Goal: Task Accomplishment & Management: Complete application form

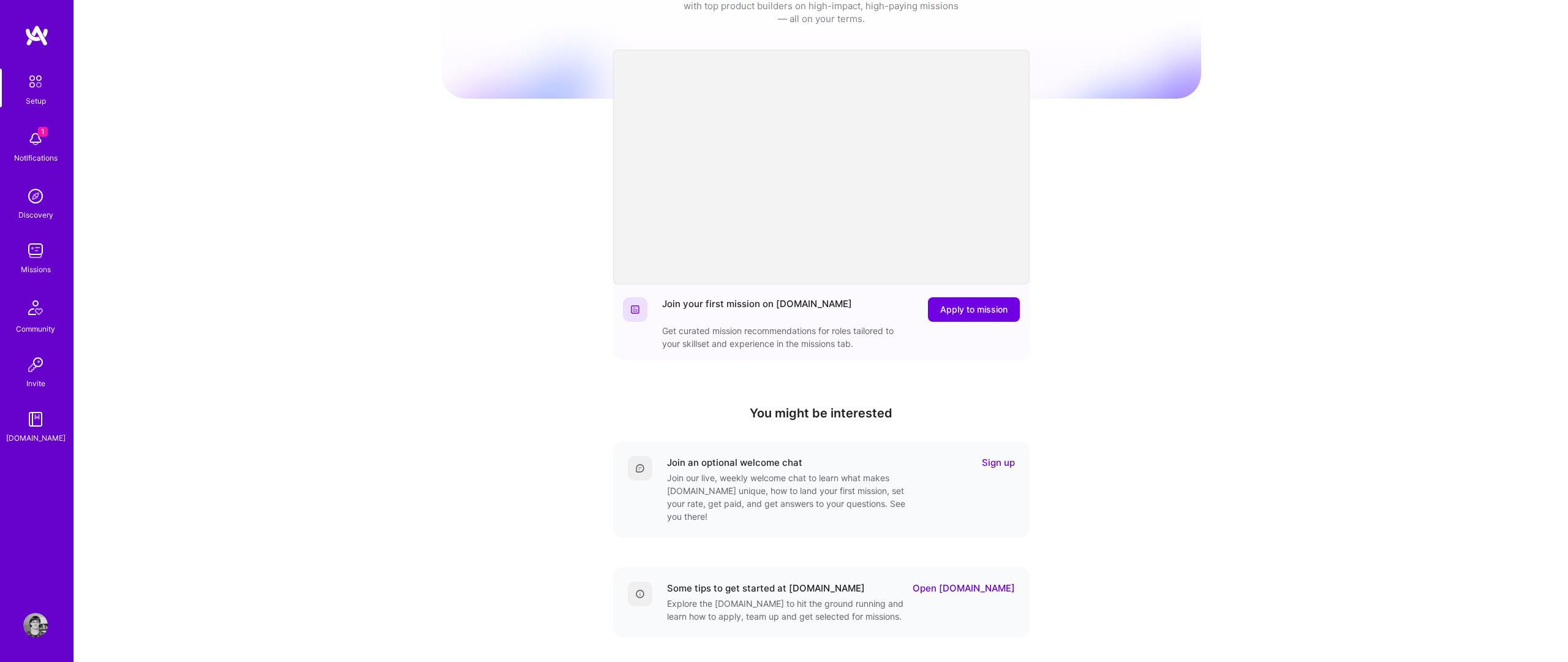
scroll to position [61, 0]
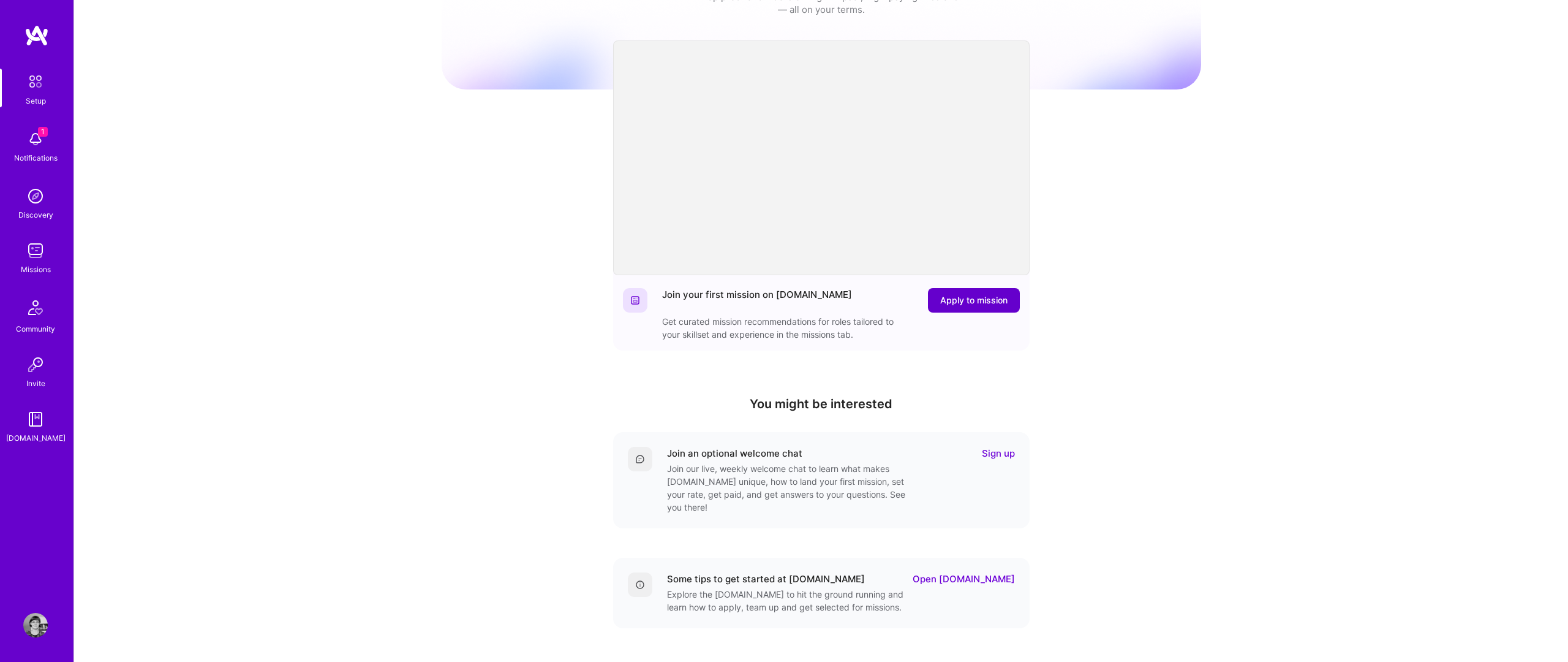
click at [978, 293] on button "Apply to mission" at bounding box center [974, 300] width 92 height 25
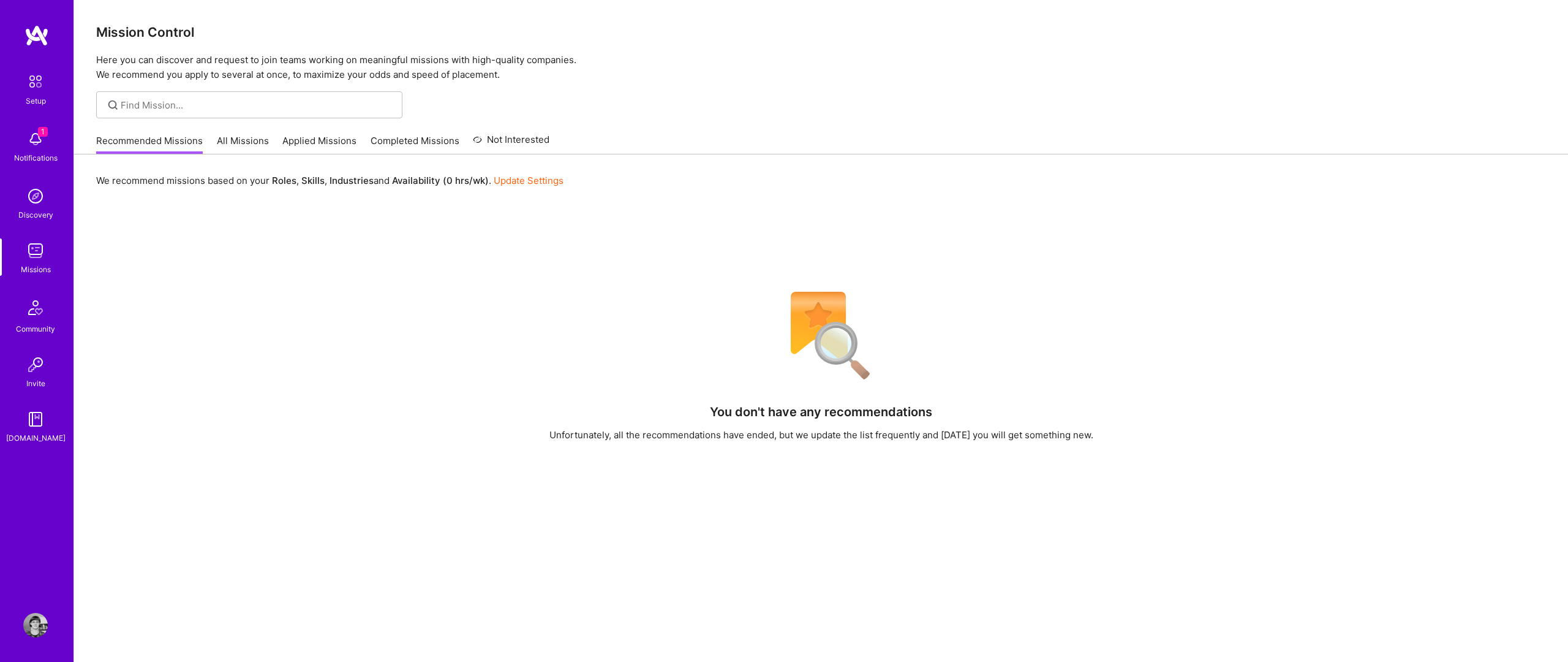
click at [244, 138] on link "All Missions" at bounding box center [242, 144] width 52 height 20
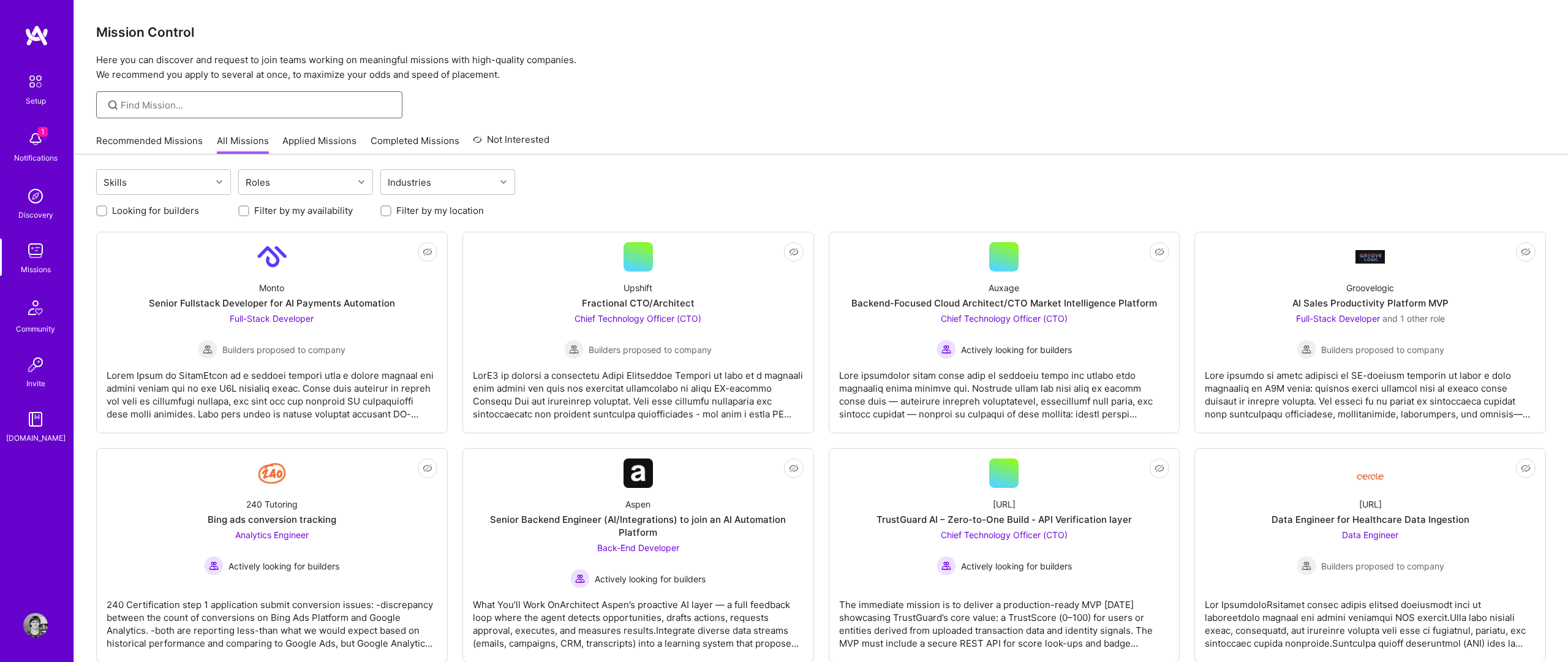
click at [155, 110] on input at bounding box center [257, 105] width 273 height 13
type input "data science"
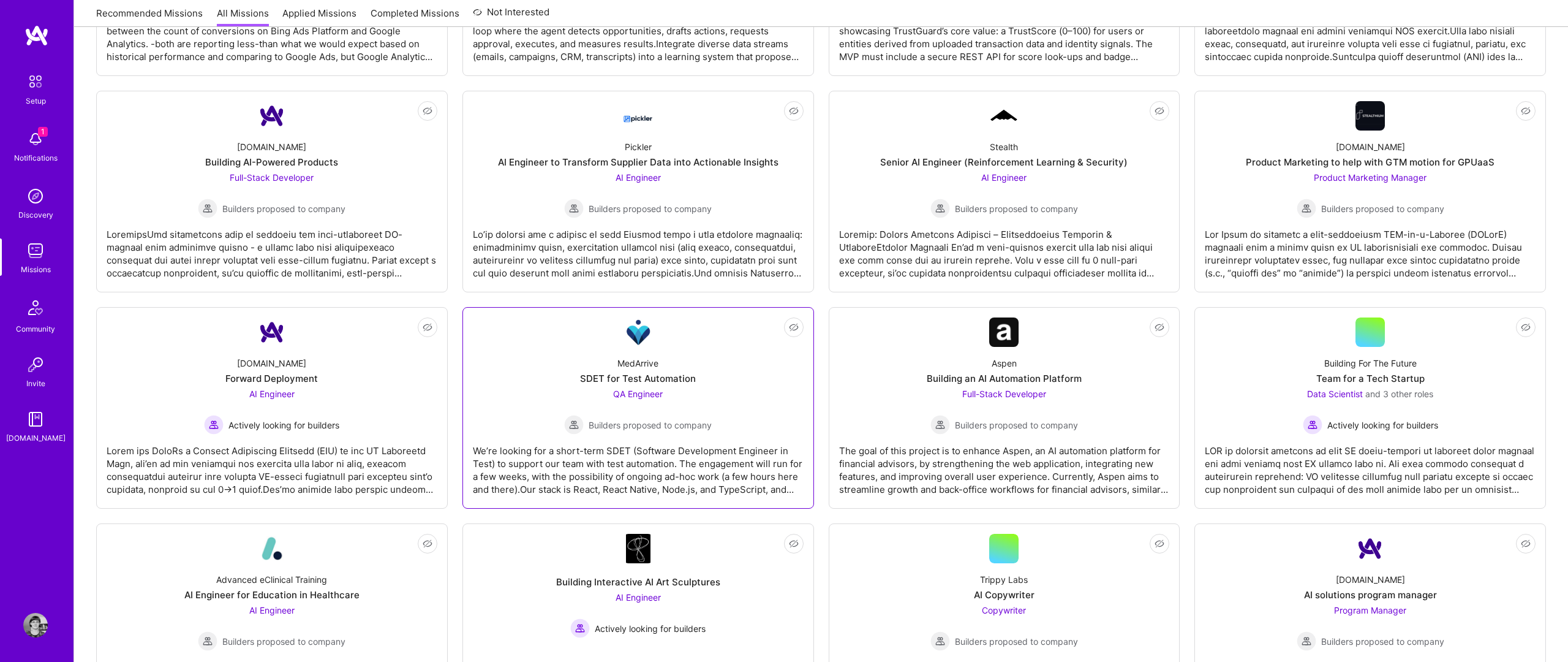
scroll to position [591, 0]
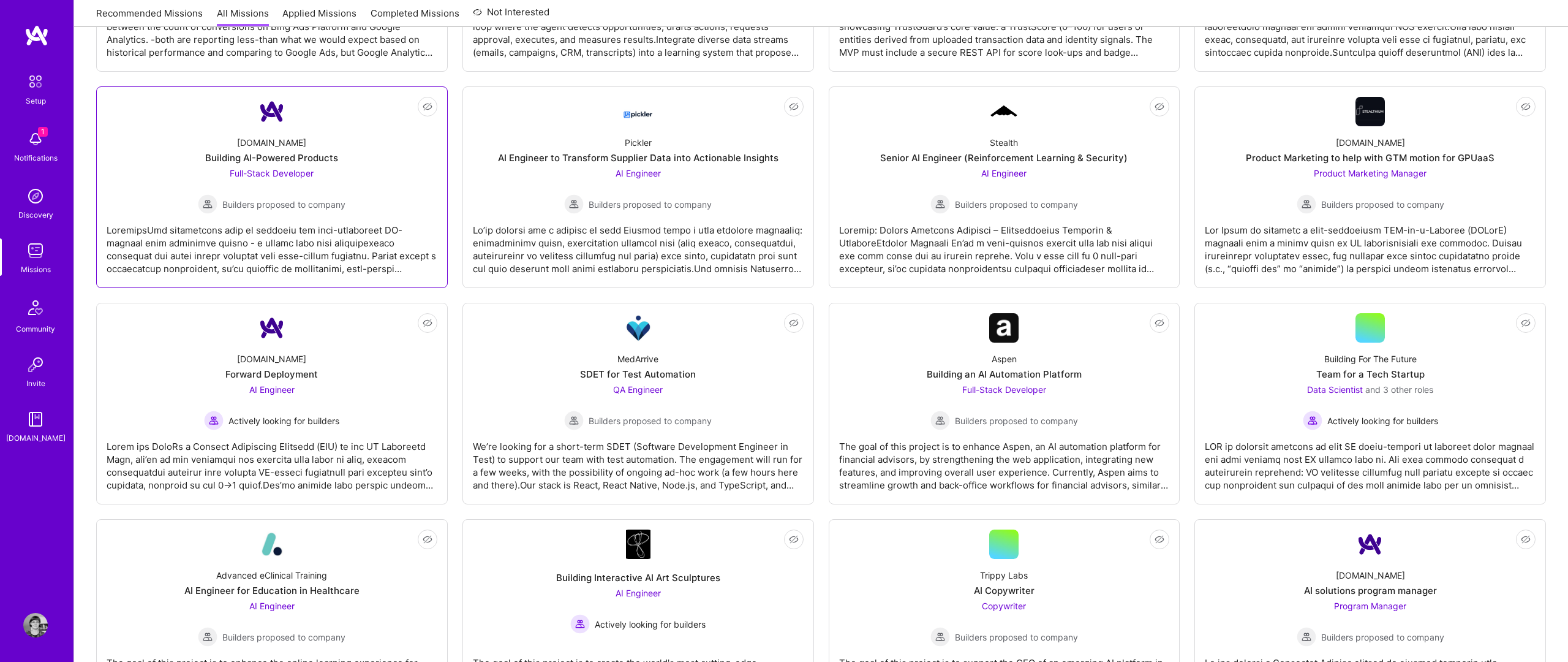
click at [300, 222] on div at bounding box center [271, 245] width 330 height 61
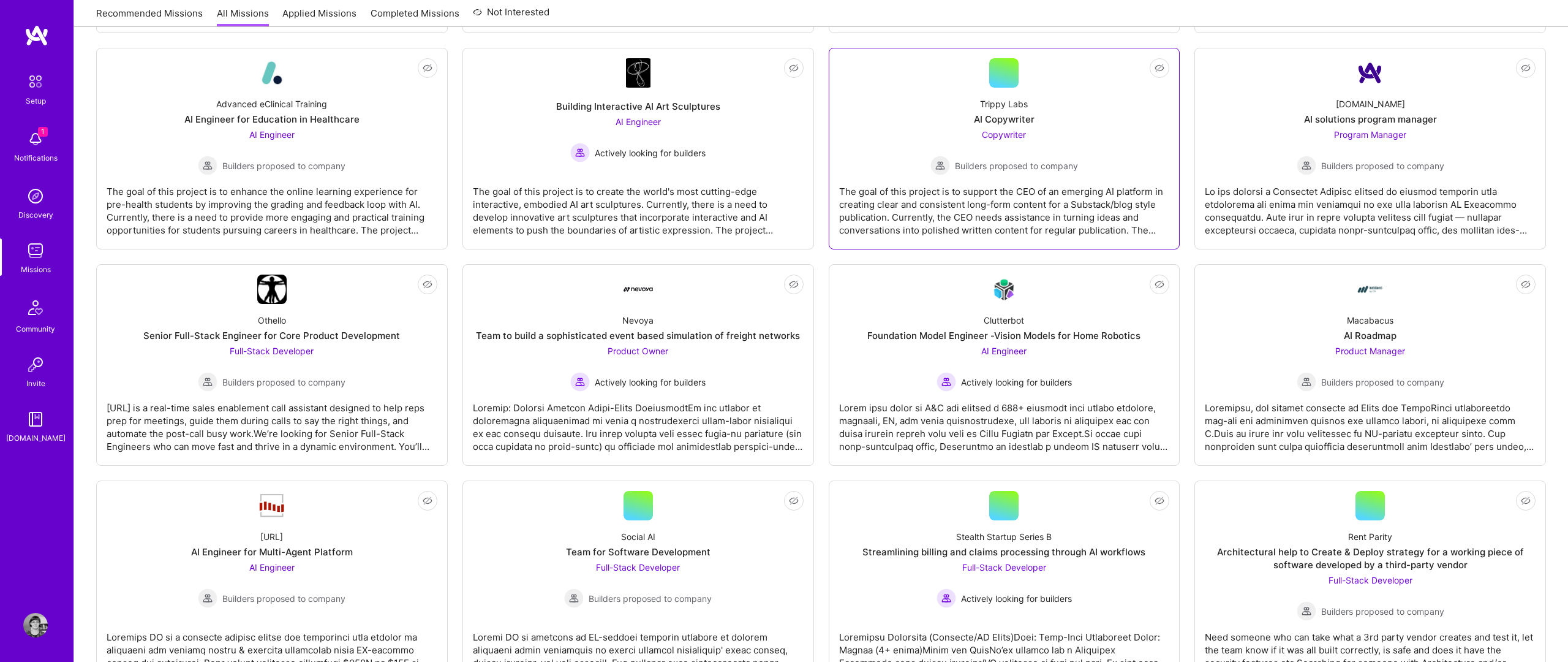
scroll to position [1041, 0]
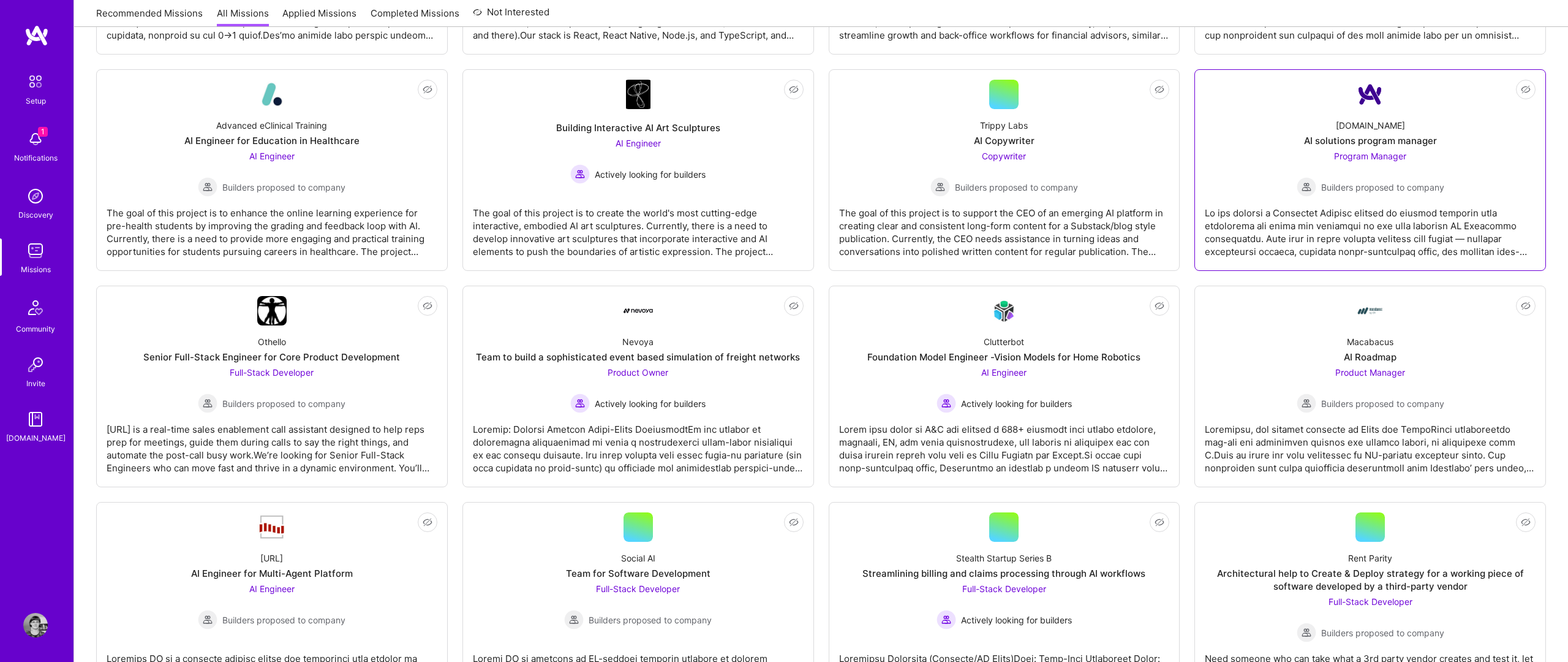
click at [1356, 184] on span "Builders proposed to company" at bounding box center [1383, 187] width 123 height 13
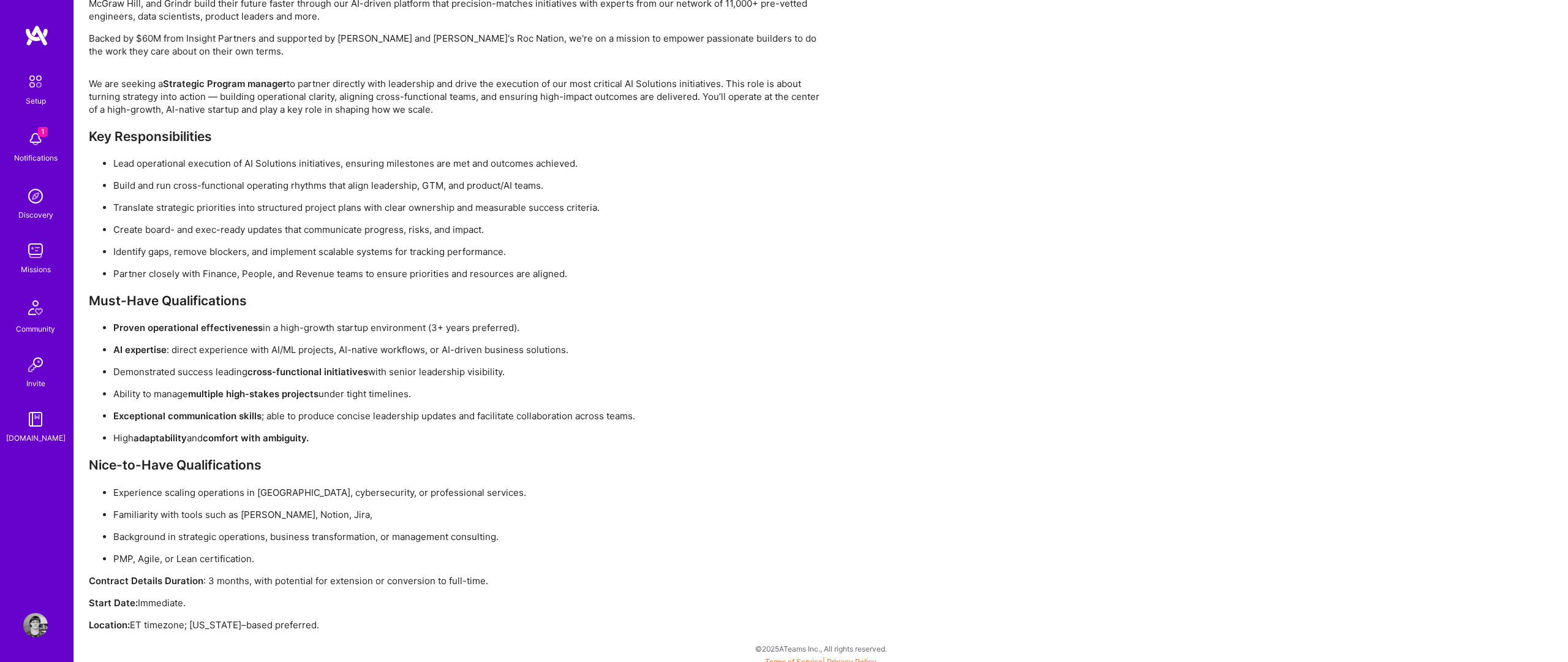
scroll to position [781, 0]
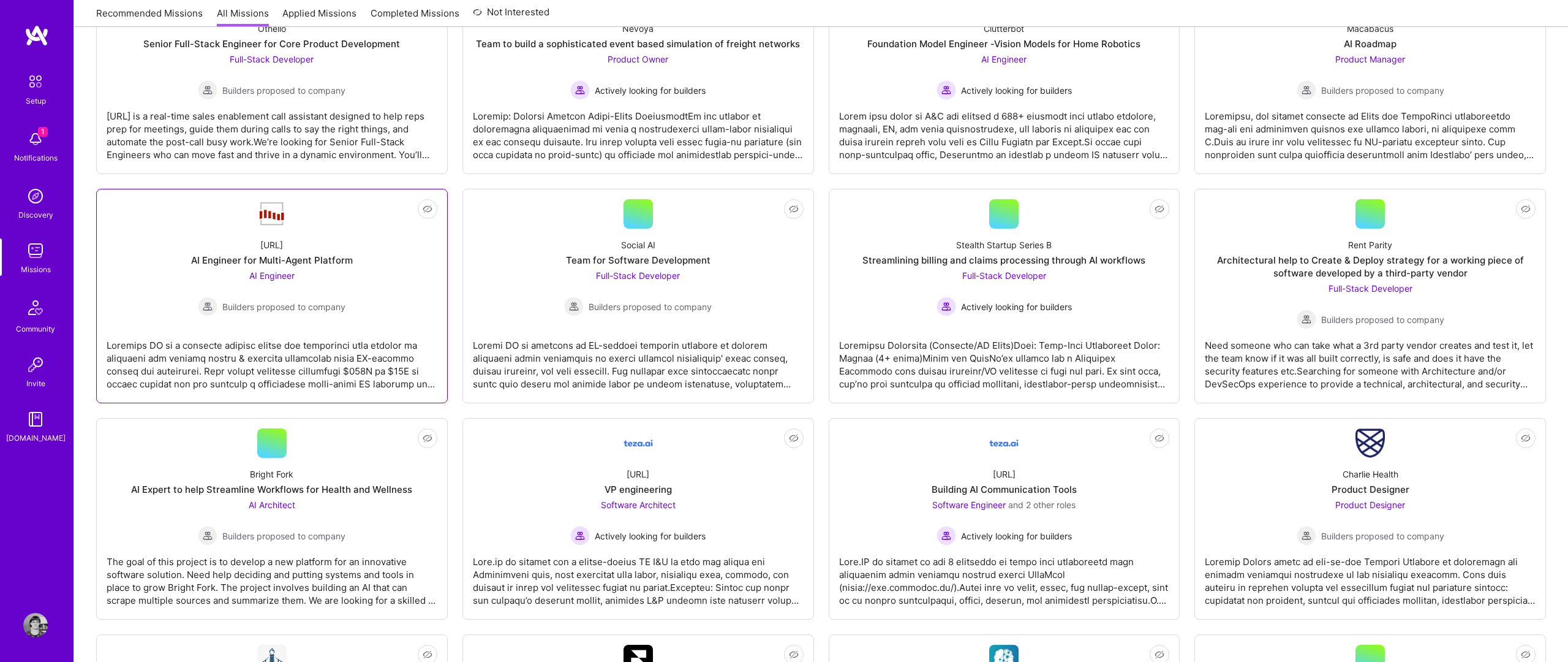
scroll to position [1364, 0]
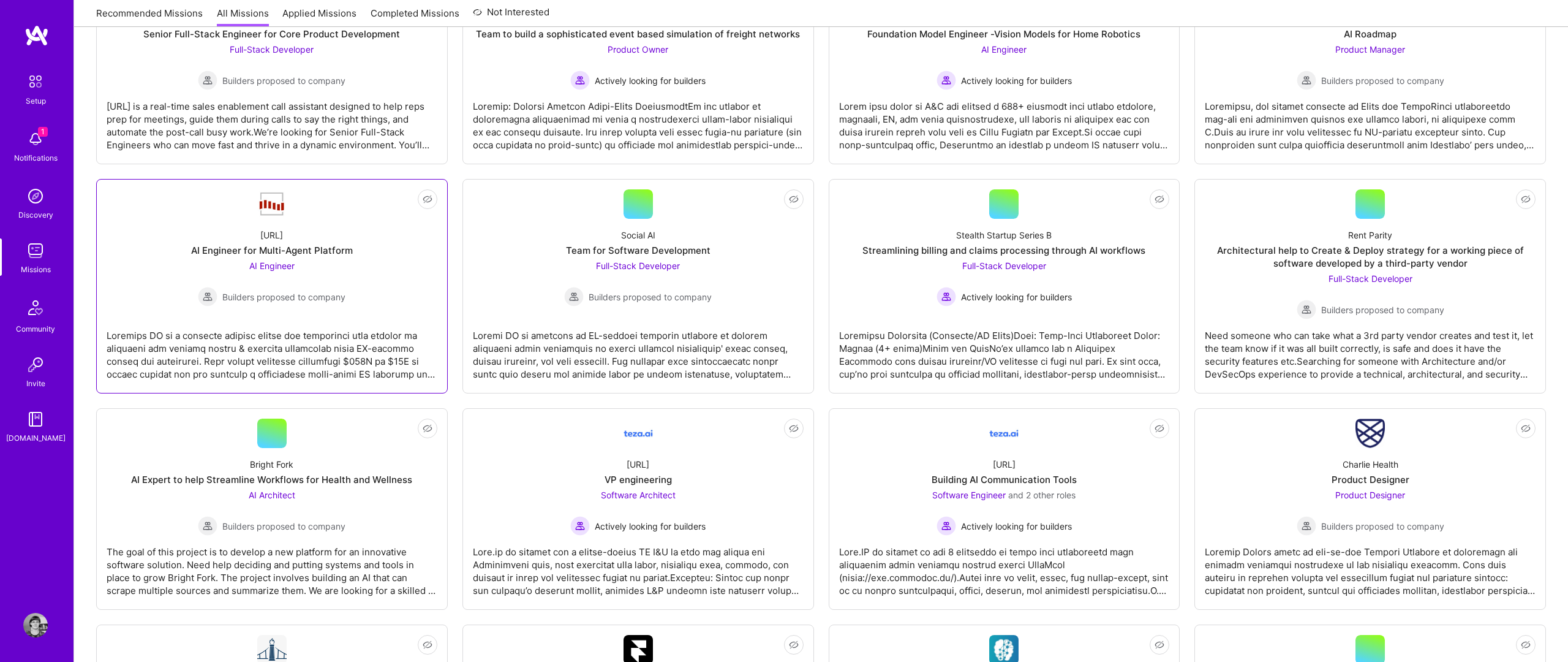
click at [307, 349] on div at bounding box center [271, 350] width 330 height 61
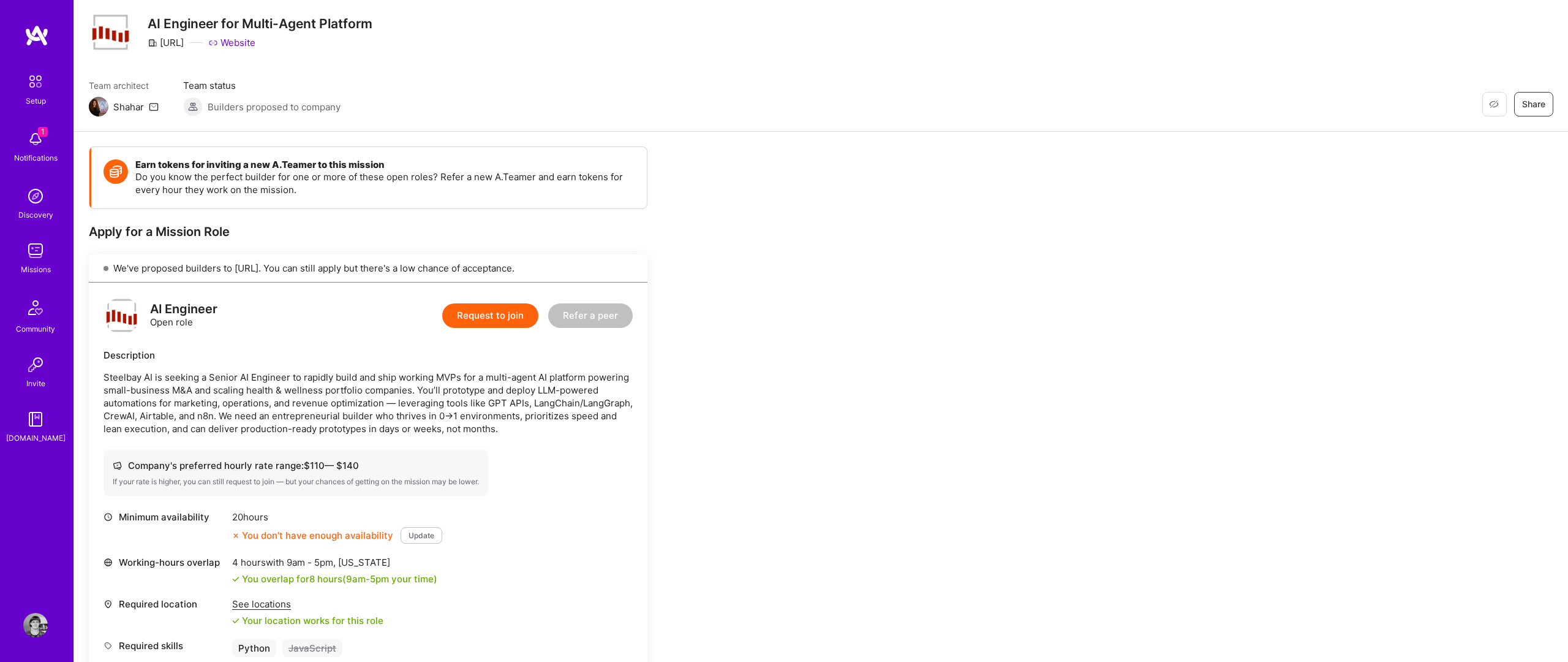
scroll to position [42, 0]
